Goal: Find specific page/section: Find specific page/section

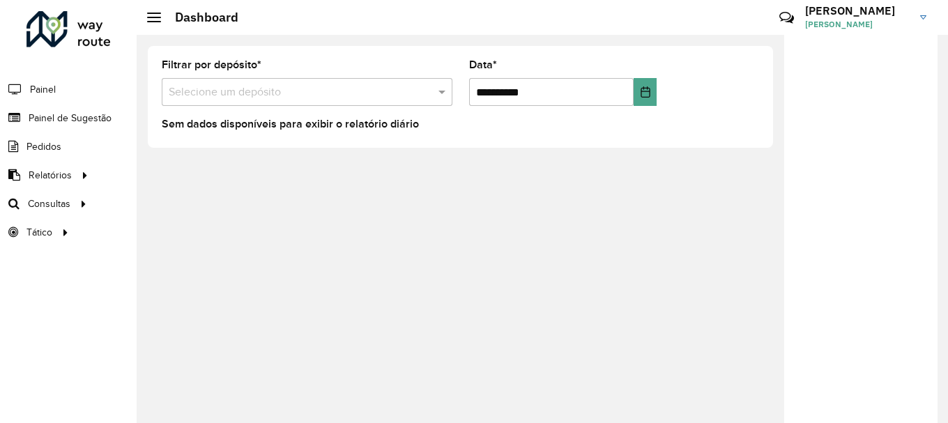
click at [313, 99] on input "text" at bounding box center [293, 92] width 249 height 17
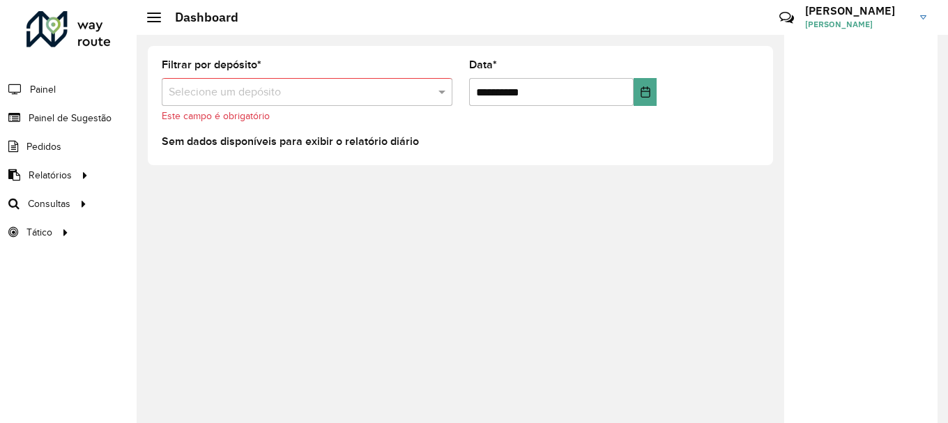
click at [880, 16] on h3 "[PERSON_NAME]" at bounding box center [857, 10] width 105 height 13
click at [288, 86] on input "text" at bounding box center [293, 92] width 249 height 17
click at [444, 96] on span at bounding box center [443, 92] width 17 height 17
drag, startPoint x: 382, startPoint y: 102, endPoint x: 364, endPoint y: 94, distance: 20.0
click at [381, 102] on div "Selecione um depósito" at bounding box center [307, 92] width 291 height 28
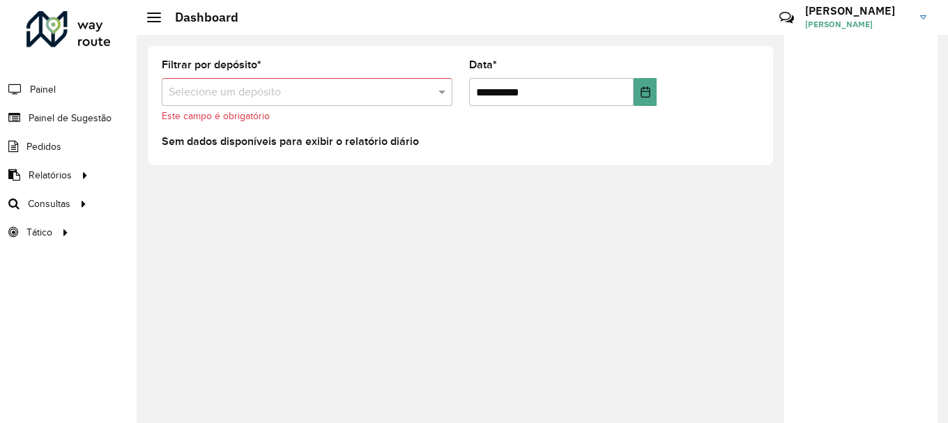
click at [343, 91] on input "text" at bounding box center [293, 92] width 249 height 17
drag, startPoint x: 289, startPoint y: 99, endPoint x: 279, endPoint y: 102, distance: 10.1
click at [279, 102] on div "Selecione um depósito" at bounding box center [307, 92] width 291 height 28
click at [54, 87] on span "Painel" at bounding box center [44, 89] width 29 height 15
click at [442, 90] on span at bounding box center [443, 92] width 17 height 17
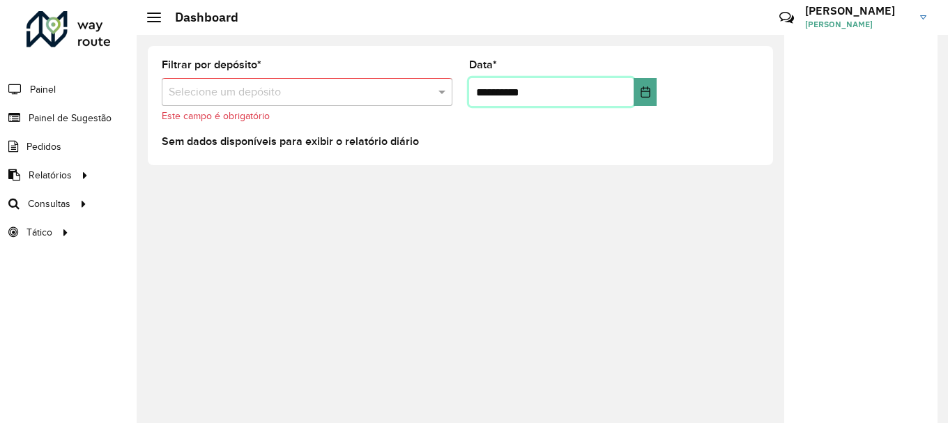
click at [591, 93] on input "**********" at bounding box center [551, 92] width 165 height 28
click at [504, 86] on input "**********" at bounding box center [551, 92] width 165 height 28
click at [642, 91] on icon "Choose Date" at bounding box center [645, 91] width 11 height 11
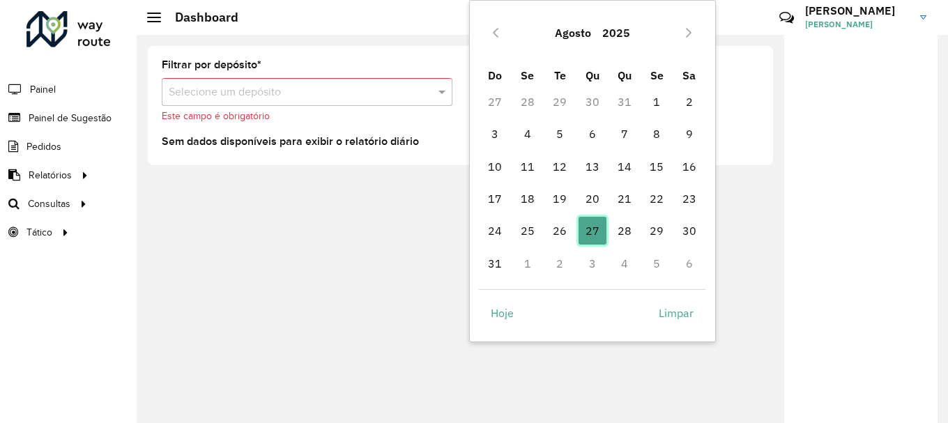
click at [595, 225] on span "27" at bounding box center [592, 231] width 28 height 28
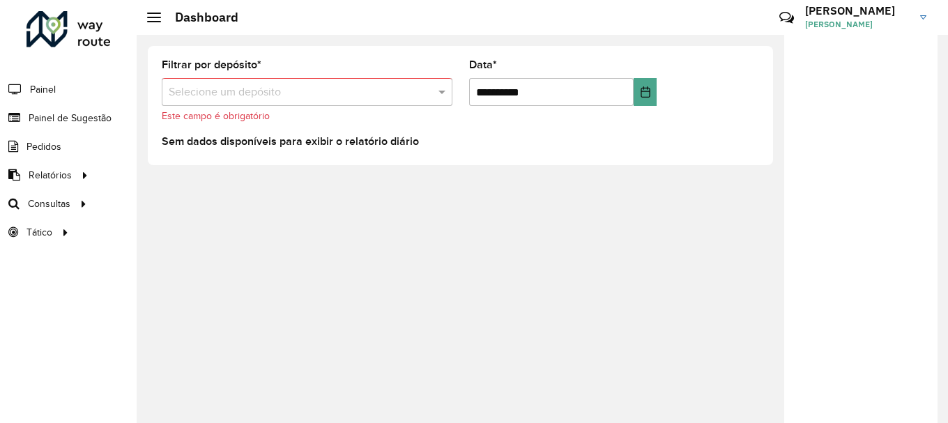
click at [261, 94] on input "text" at bounding box center [293, 92] width 249 height 17
click at [444, 91] on span at bounding box center [443, 92] width 17 height 17
click at [442, 90] on span at bounding box center [443, 92] width 17 height 17
click at [396, 89] on input "text" at bounding box center [293, 92] width 249 height 17
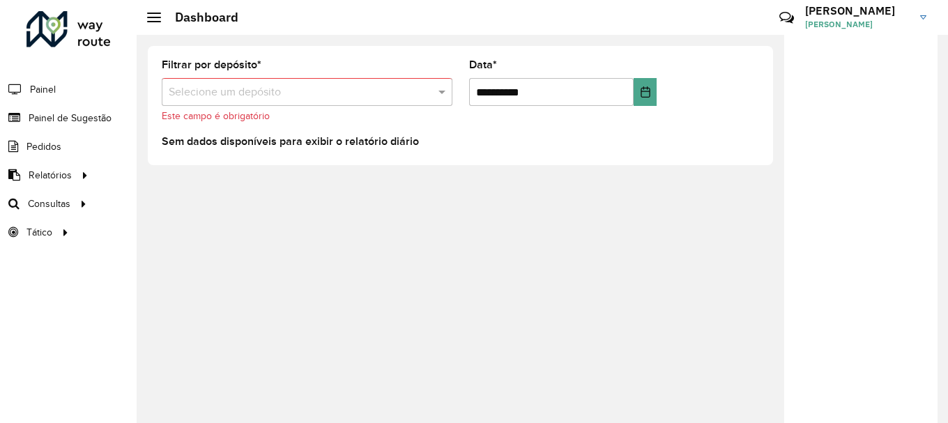
click at [310, 98] on input "text" at bounding box center [293, 92] width 249 height 17
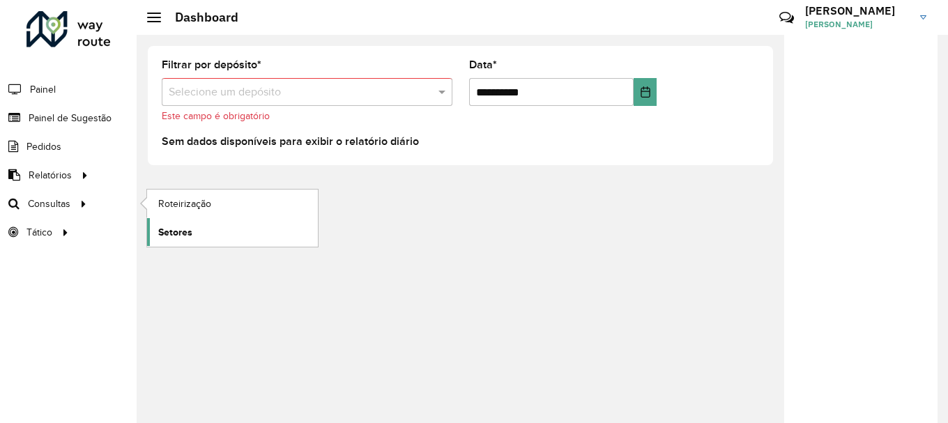
click at [177, 231] on span "Setores" at bounding box center [175, 232] width 34 height 15
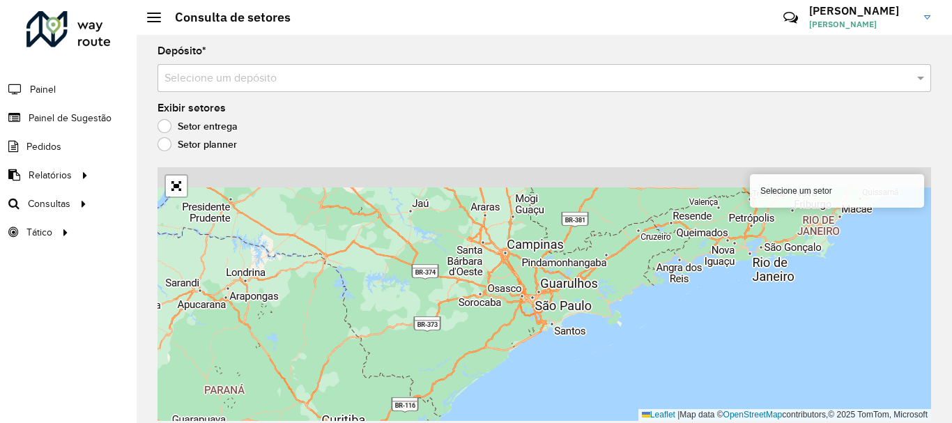
click at [597, 77] on input "text" at bounding box center [530, 78] width 732 height 17
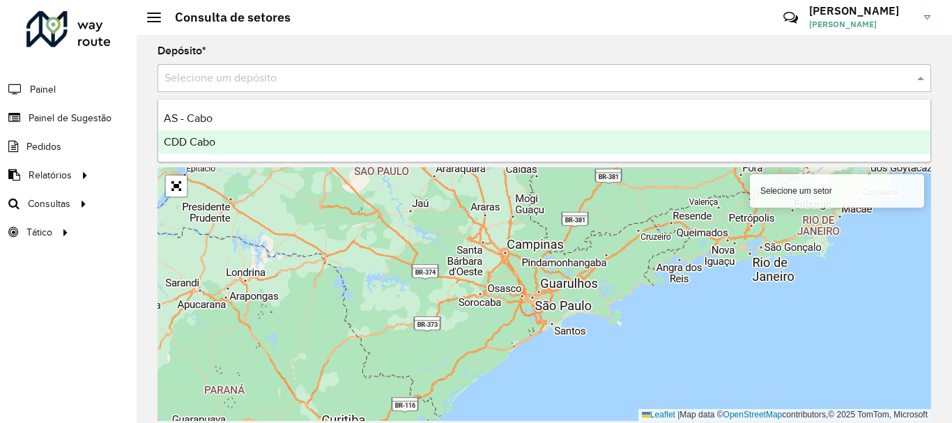
click at [261, 147] on div "CDD Cabo" at bounding box center [544, 142] width 772 height 24
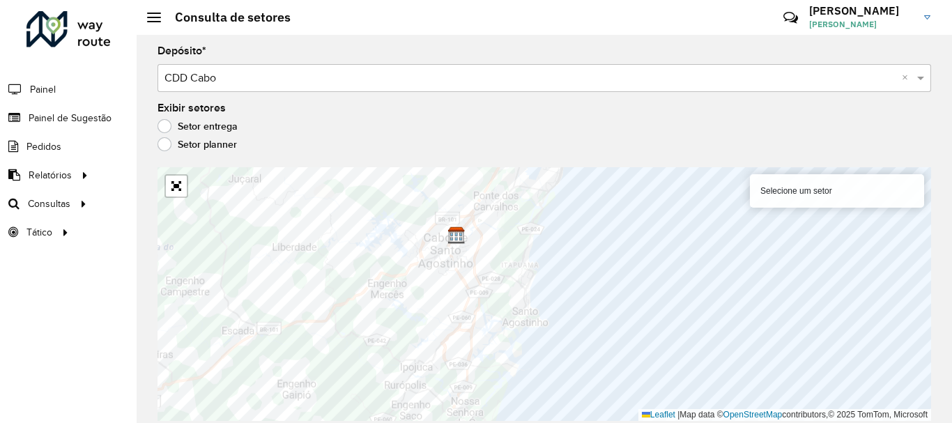
click at [473, 56] on div "Depósito * Selecione um depósito × CDD Cabo ×" at bounding box center [545, 69] width 774 height 46
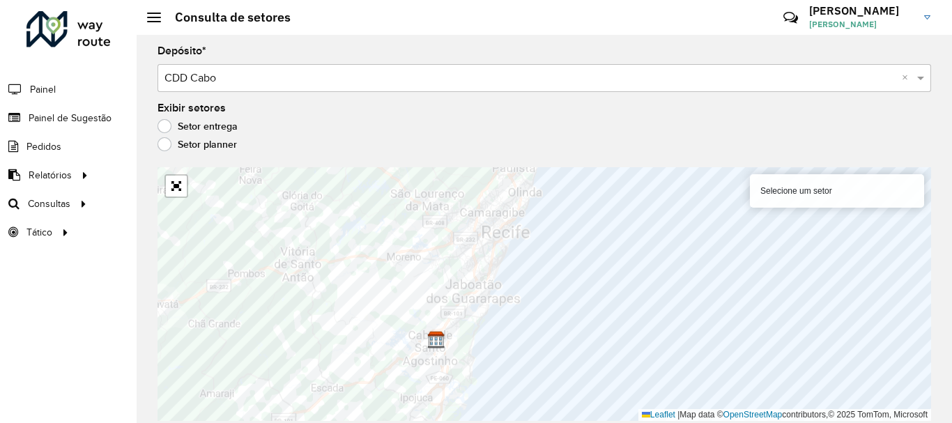
click at [718, 54] on div "Depósito * Selecione um depósito × CDD Cabo ×" at bounding box center [545, 69] width 774 height 46
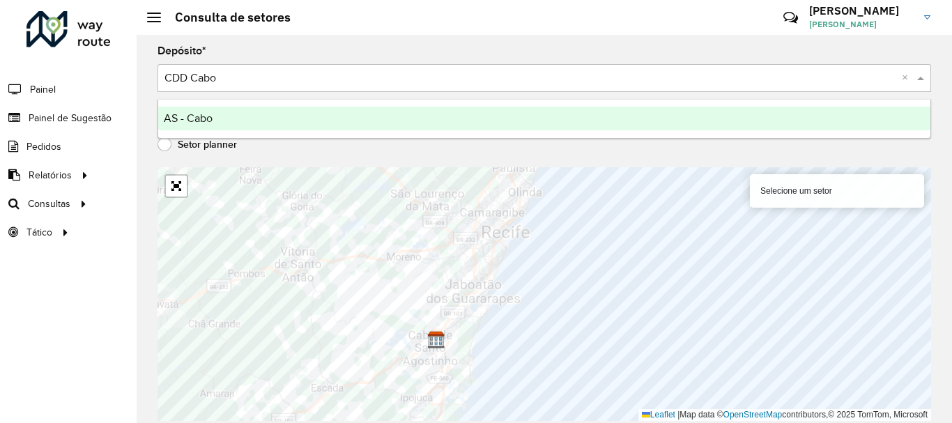
click at [697, 73] on input "text" at bounding box center [530, 78] width 732 height 17
drag, startPoint x: 424, startPoint y: 116, endPoint x: 417, endPoint y: 122, distance: 9.4
click at [422, 118] on div "AS - Cabo" at bounding box center [544, 119] width 772 height 24
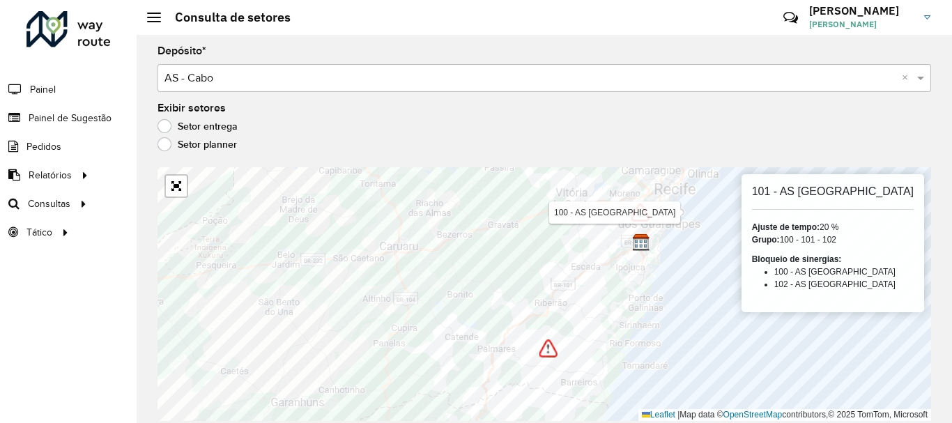
click at [637, 219] on img at bounding box center [640, 213] width 18 height 18
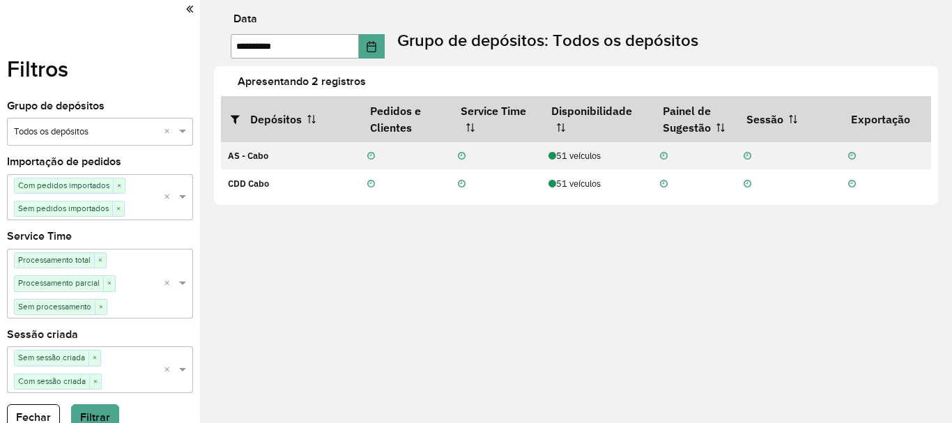
click at [717, 43] on div "**********" at bounding box center [583, 36] width 738 height 45
click at [186, 11] on icon at bounding box center [189, 9] width 7 height 13
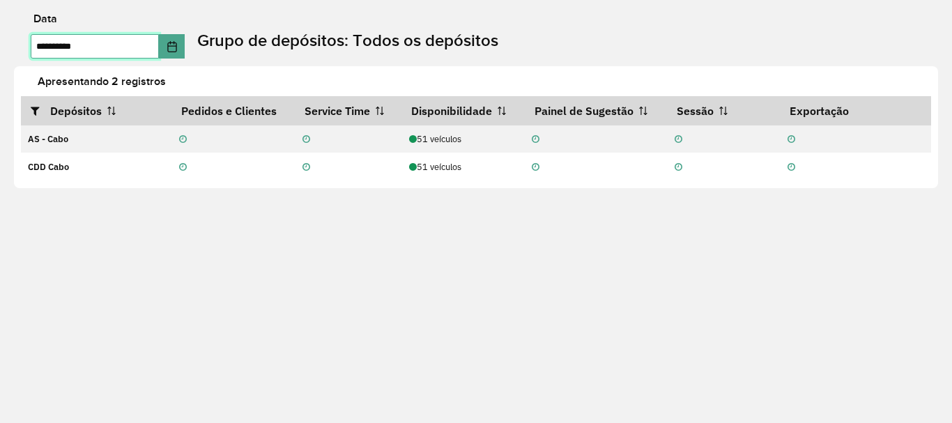
click at [155, 46] on input "**********" at bounding box center [95, 46] width 128 height 24
